Goal: Navigation & Orientation: Find specific page/section

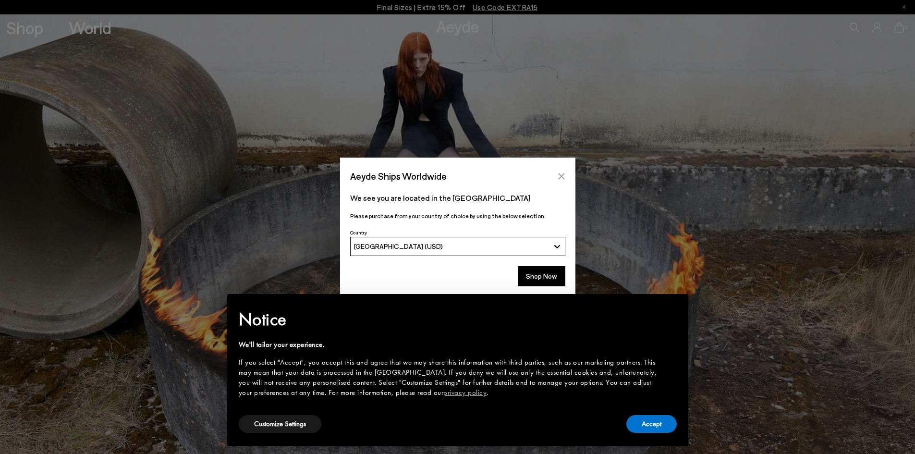
click at [563, 176] on icon "Close" at bounding box center [562, 177] width 8 height 8
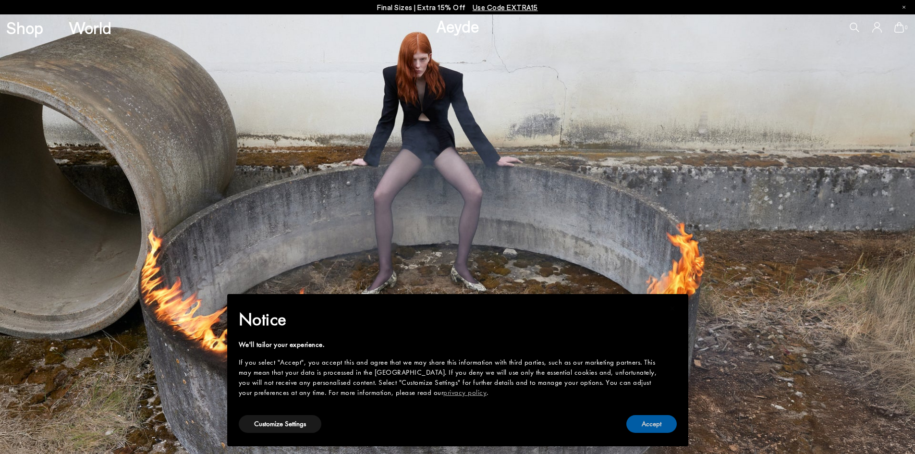
click at [656, 425] on button "Accept" at bounding box center [652, 424] width 50 height 18
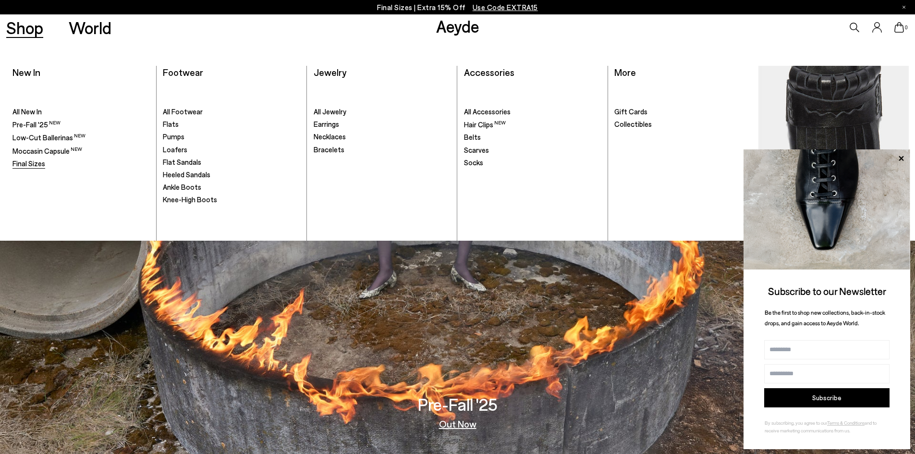
click at [21, 166] on span "Final Sizes" at bounding box center [28, 163] width 33 height 9
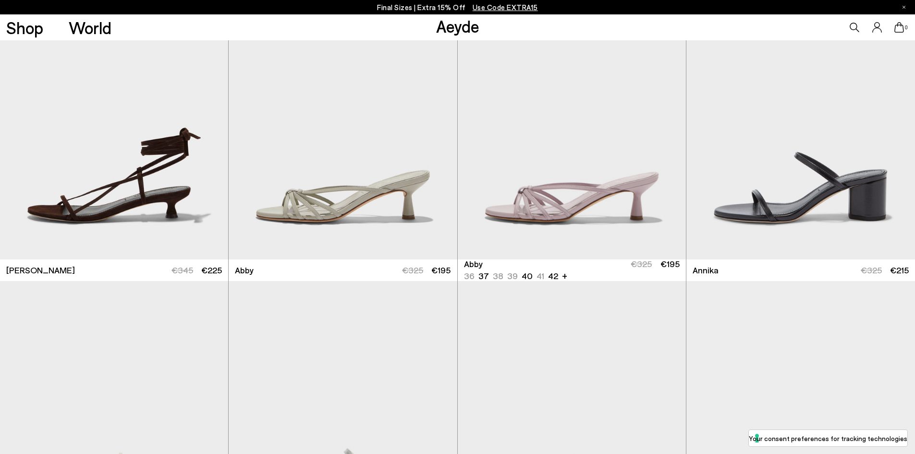
scroll to position [673, 0]
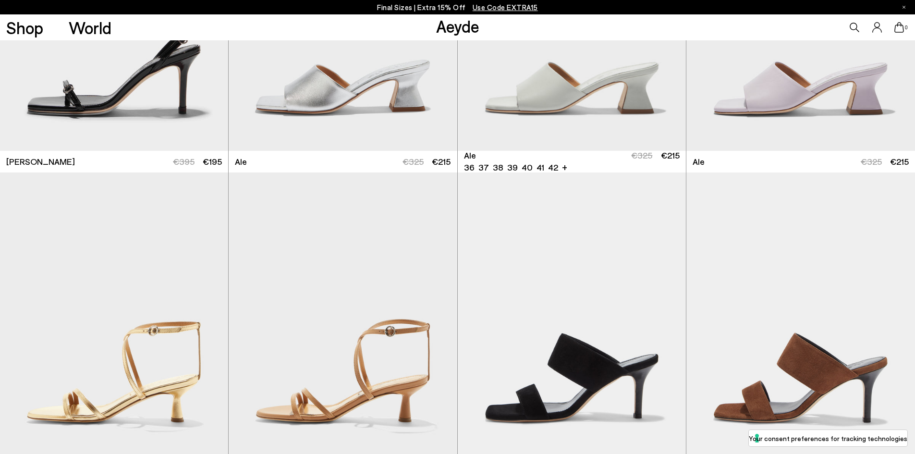
scroll to position [2691, 0]
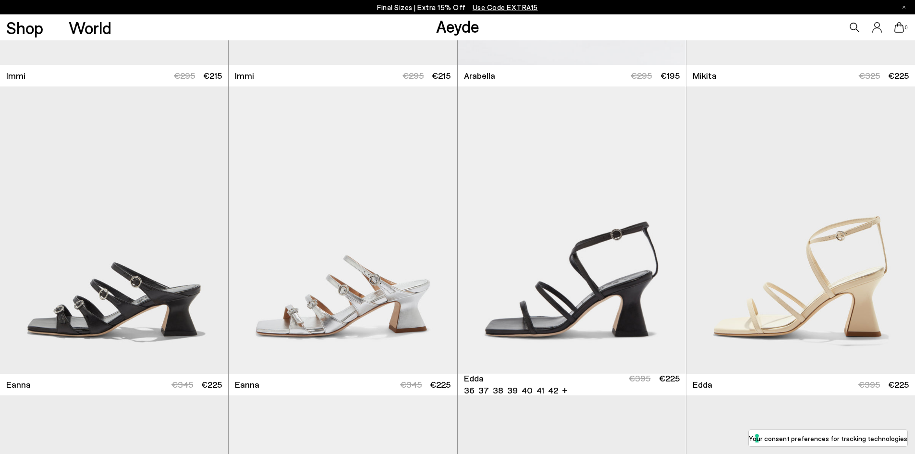
scroll to position [4085, 0]
